Goal: Task Accomplishment & Management: Use online tool/utility

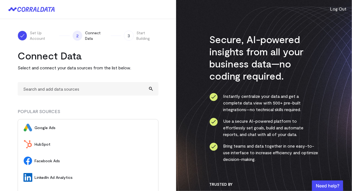
click at [55, 128] on span "Google Ads" at bounding box center [94, 128] width 118 height 6
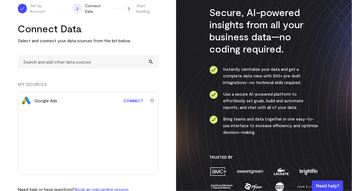
scroll to position [28, 0]
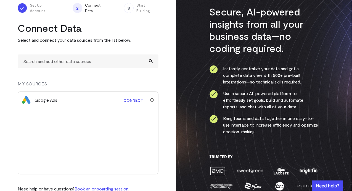
click at [137, 102] on link "Connect" at bounding box center [133, 100] width 25 height 10
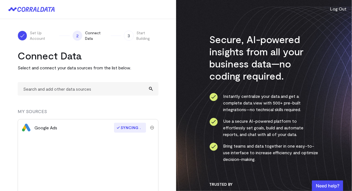
click at [37, 127] on div "Google Ads" at bounding box center [46, 127] width 23 height 7
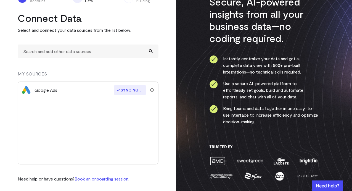
scroll to position [39, 0]
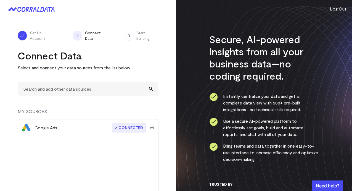
click at [90, 39] on span "Connect Data" at bounding box center [96, 35] width 23 height 11
click at [42, 7] on icon at bounding box center [42, 9] width 4 height 5
